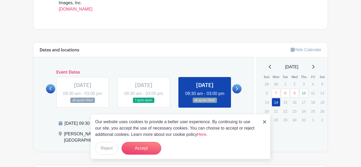
scroll to position [262, 0]
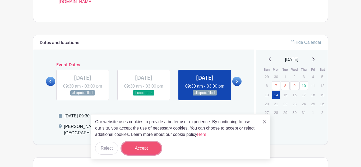
click at [138, 150] on button "Accept" at bounding box center [142, 148] width 40 height 13
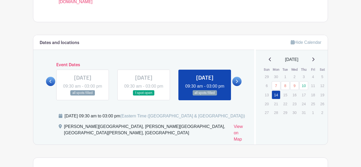
click at [237, 83] on icon at bounding box center [237, 81] width 2 height 3
click at [313, 63] on link at bounding box center [313, 60] width 3 height 6
click at [314, 60] on icon at bounding box center [313, 59] width 3 height 4
click at [237, 84] on icon at bounding box center [236, 82] width 2 height 4
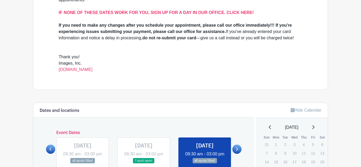
scroll to position [196, 0]
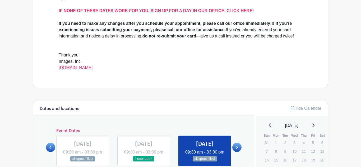
click at [236, 149] on icon at bounding box center [237, 147] width 2 height 3
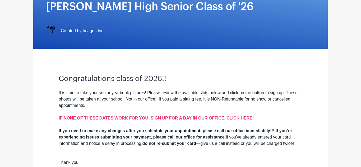
scroll to position [90, 0]
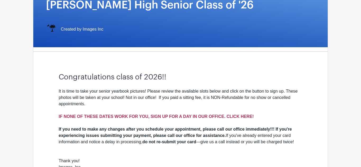
click at [184, 117] on strong "IF NONE OF THESE DATES WORK FOR YOU, SIGN UP FOR A DAY IN OUR OFFICE. CLICK HER…" at bounding box center [156, 116] width 195 height 4
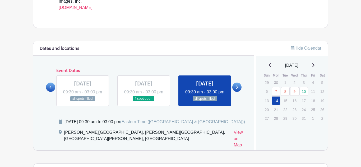
scroll to position [258, 0]
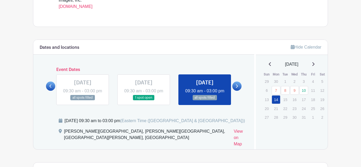
click at [236, 88] on icon at bounding box center [236, 86] width 2 height 4
click at [50, 88] on icon at bounding box center [50, 86] width 2 height 4
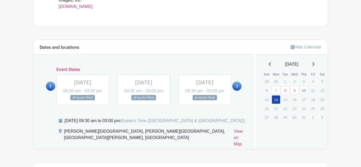
click at [238, 91] on link at bounding box center [236, 86] width 9 height 9
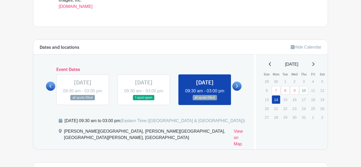
click at [238, 91] on link at bounding box center [236, 86] width 9 height 9
click at [144, 101] on link at bounding box center [144, 101] width 0 height 0
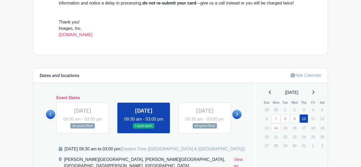
scroll to position [223, 0]
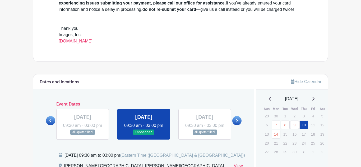
click at [237, 123] on icon at bounding box center [237, 120] width 2 height 3
